Goal: Task Accomplishment & Management: Manage account settings

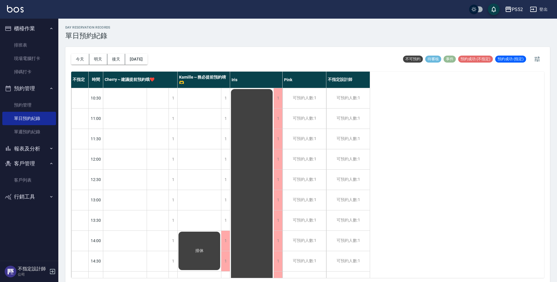
scroll to position [2, 0]
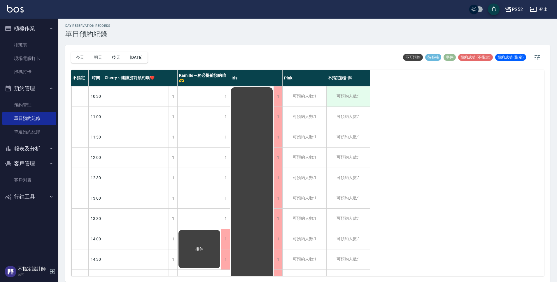
click at [342, 102] on div "可預約人數:1" at bounding box center [347, 97] width 43 height 20
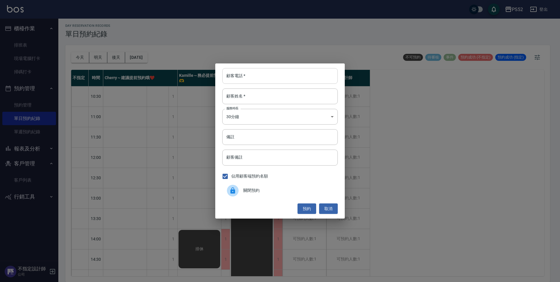
click at [235, 74] on input "顧客電話   *" at bounding box center [279, 76] width 115 height 16
click at [336, 210] on button "取消" at bounding box center [328, 209] width 19 height 11
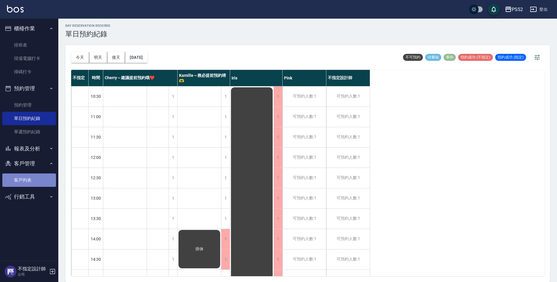
click at [36, 182] on link "客戶列表" at bounding box center [29, 180] width 54 height 13
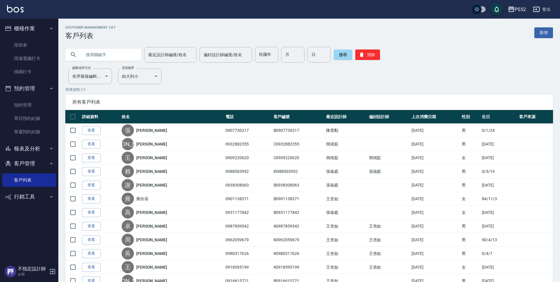
click at [92, 54] on input "text" at bounding box center [109, 55] width 55 height 16
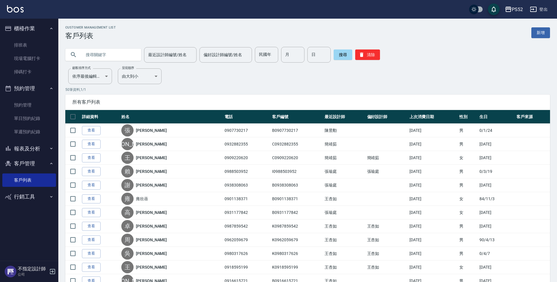
click at [117, 57] on input "text" at bounding box center [109, 55] width 55 height 16
type input "0903513"
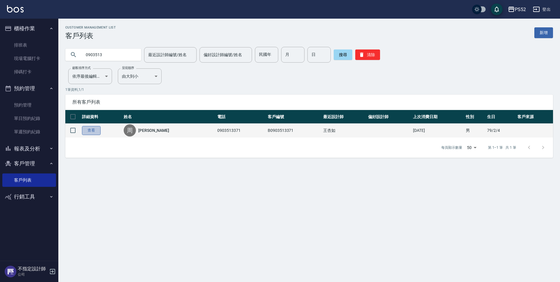
click at [99, 131] on link "查看" at bounding box center [91, 130] width 19 height 9
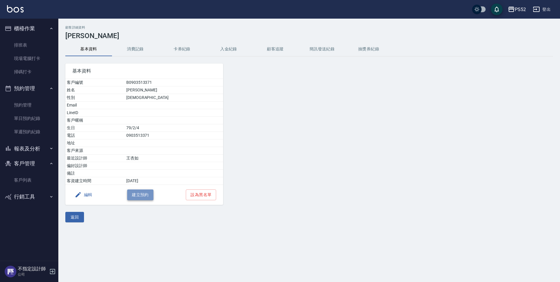
click at [138, 193] on button "建立預約" at bounding box center [140, 195] width 26 height 11
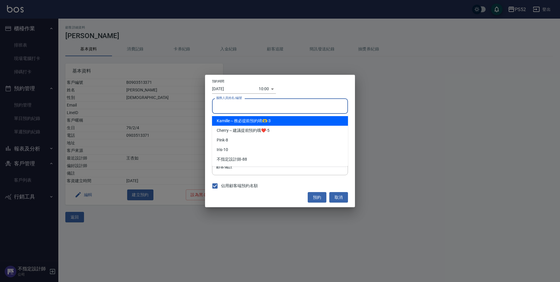
click at [252, 102] on input "服務人員姓名/編號" at bounding box center [279, 106] width 131 height 10
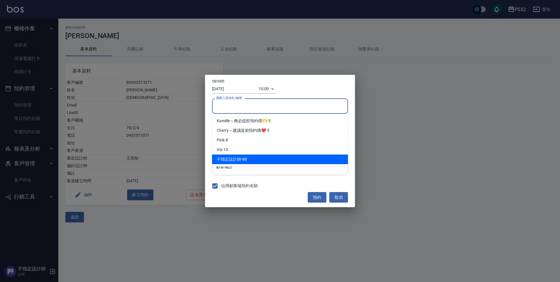
click at [252, 159] on div "不指定設計師 -88" at bounding box center [280, 160] width 136 height 10
type input "不指定設計師-88"
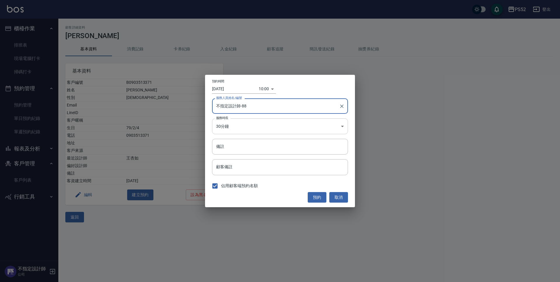
click at [249, 126] on body "PS52 登出 櫃檯作業 排班表 現場電腦打卡 掃碼打卡 預約管理 預約管理 單日預約紀錄 單週預約紀錄 報表及分析 報表目錄 互助日報表 互助點數明細 設計…" at bounding box center [280, 141] width 560 height 282
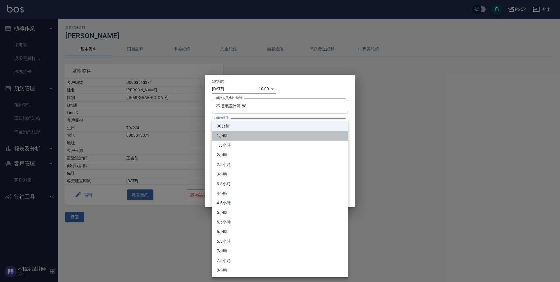
click at [238, 135] on li "1小時" at bounding box center [280, 136] width 136 height 10
type input "2"
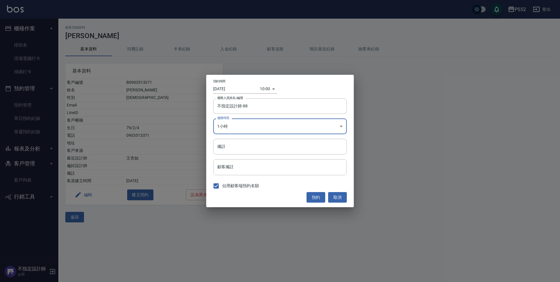
click at [261, 85] on body "PS52 登出 櫃檯作業 排班表 現場電腦打卡 掃碼打卡 預約管理 預約管理 單日預約紀錄 單週預約紀錄 報表及分析 報表目錄 互助日報表 互助點數明細 設計…" at bounding box center [280, 141] width 560 height 282
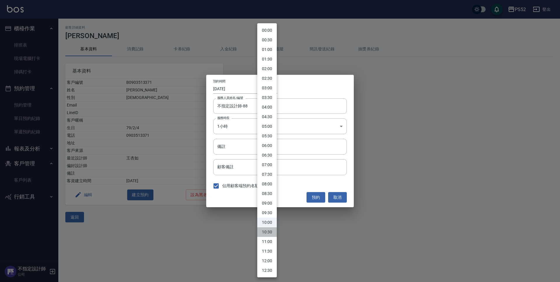
click at [266, 232] on li "10:30" at bounding box center [267, 233] width 20 height 10
type input "1760322600000"
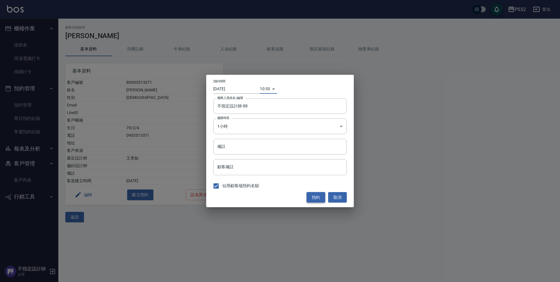
click at [318, 198] on button "預約" at bounding box center [315, 197] width 19 height 11
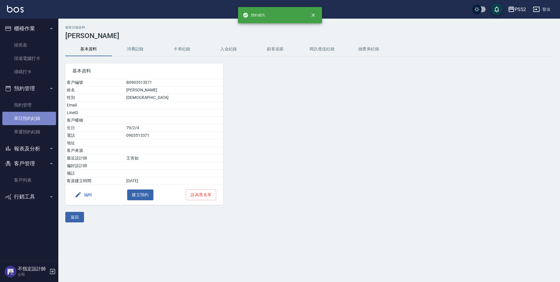
click at [44, 112] on link "單日預約紀錄" at bounding box center [29, 118] width 54 height 13
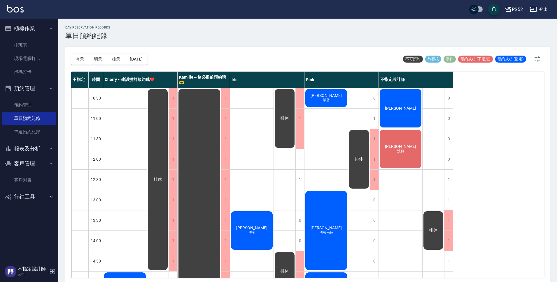
click at [405, 110] on span "[PERSON_NAME]" at bounding box center [401, 108] width 34 height 5
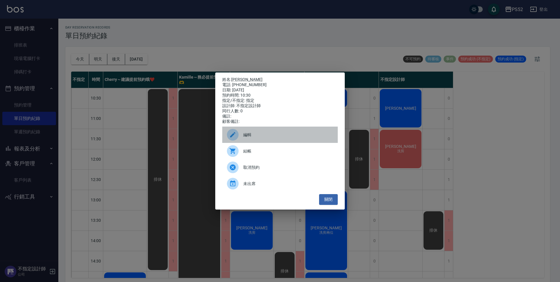
click at [266, 132] on div "編輯" at bounding box center [279, 135] width 115 height 16
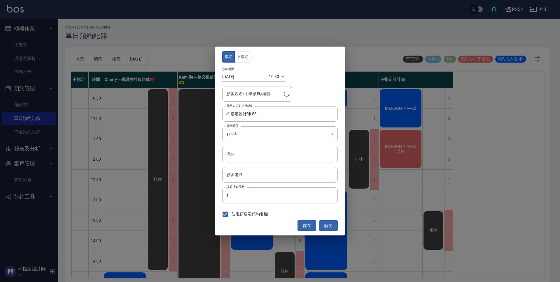
type input "[PERSON_NAME]/0903513371/B0903513371"
click at [252, 75] on input "[DATE]" at bounding box center [245, 77] width 47 height 10
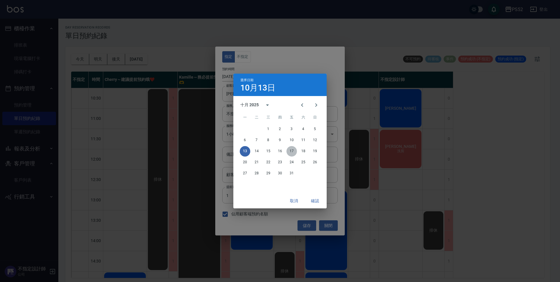
click at [292, 152] on button "17" at bounding box center [291, 151] width 10 height 10
type input "[DATE]"
type input "1760668200000"
click at [316, 200] on button "確認" at bounding box center [314, 201] width 19 height 11
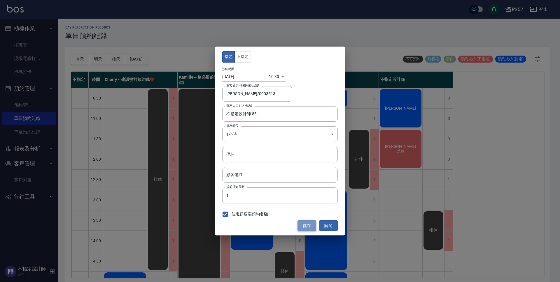
click at [303, 227] on button "儲存" at bounding box center [306, 226] width 19 height 11
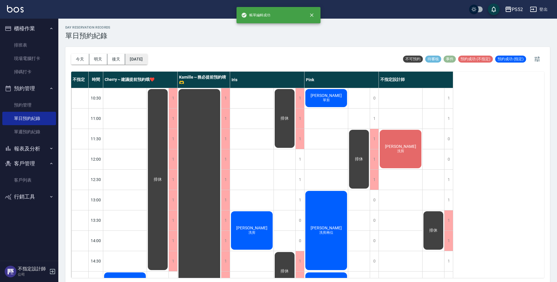
click at [146, 60] on button "[DATE]" at bounding box center [136, 59] width 22 height 11
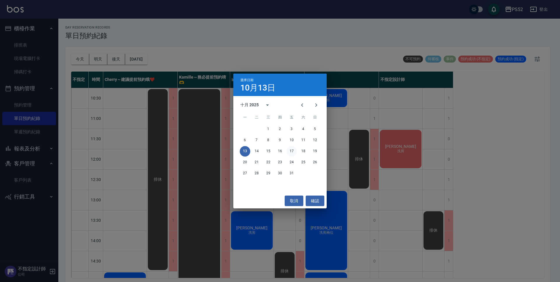
click at [292, 151] on button "17" at bounding box center [291, 151] width 10 height 10
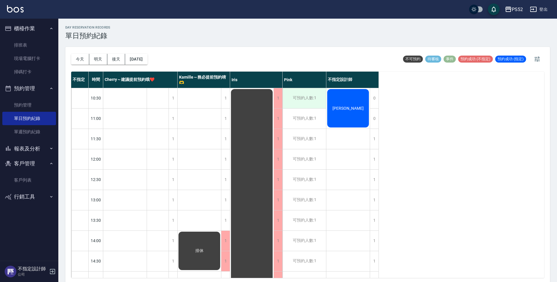
click at [304, 97] on div "可預約人數:1" at bounding box center [303, 98] width 43 height 20
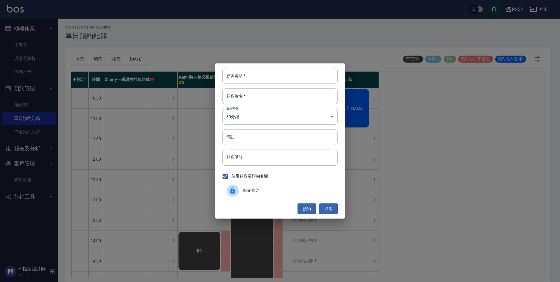
click at [249, 192] on span "關閉預約" at bounding box center [288, 191] width 90 height 6
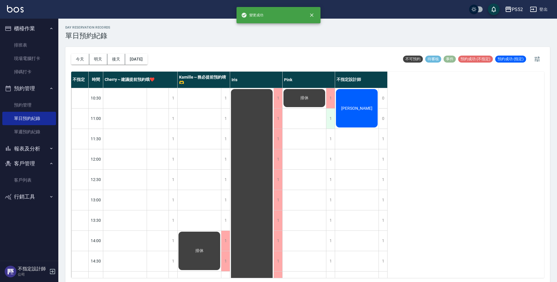
click at [329, 120] on div "1" at bounding box center [330, 119] width 9 height 20
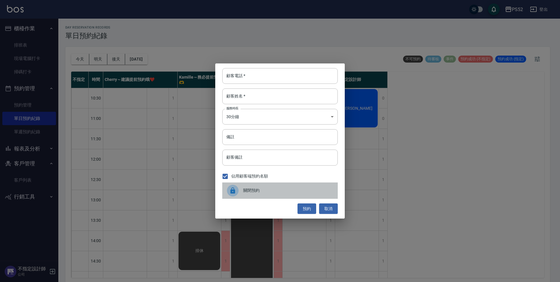
click at [293, 190] on span "關閉預約" at bounding box center [288, 191] width 90 height 6
